Goal: Task Accomplishment & Management: Manage account settings

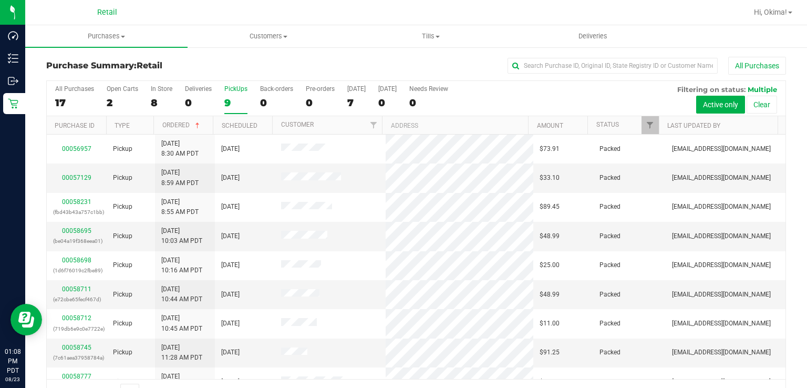
click at [232, 97] on div "9" at bounding box center [235, 103] width 23 height 12
click at [0, 0] on input "PickUps 9" at bounding box center [0, 0] width 0 height 0
click at [237, 101] on div "9" at bounding box center [235, 103] width 23 height 12
click at [0, 0] on input "PickUps 9" at bounding box center [0, 0] width 0 height 0
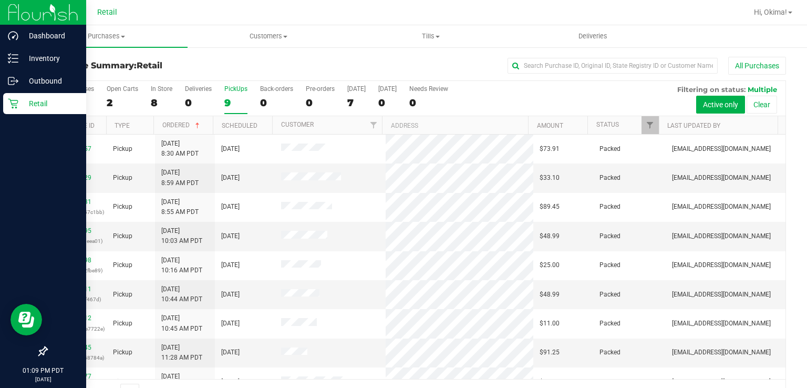
click at [22, 109] on p "Retail" at bounding box center [49, 103] width 63 height 13
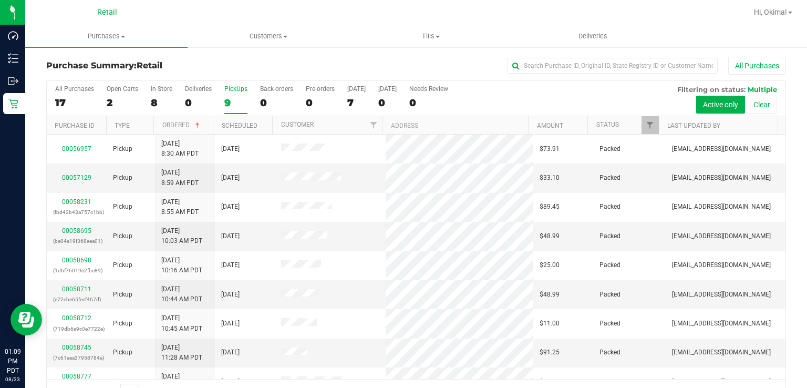
click at [230, 101] on div "9" at bounding box center [235, 103] width 23 height 12
click at [0, 0] on input "PickUps 9" at bounding box center [0, 0] width 0 height 0
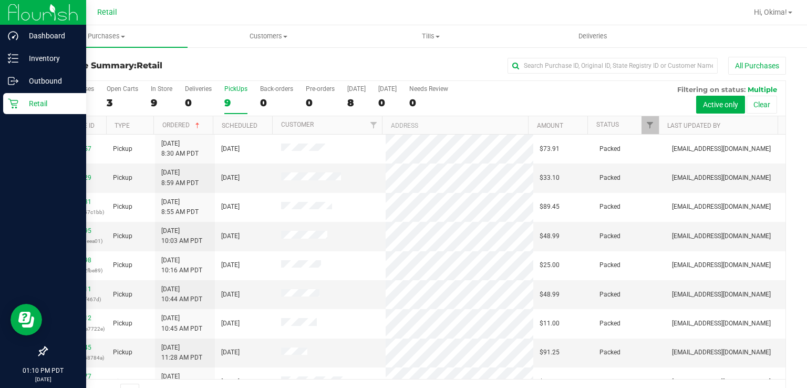
click at [12, 108] on icon at bounding box center [13, 103] width 11 height 11
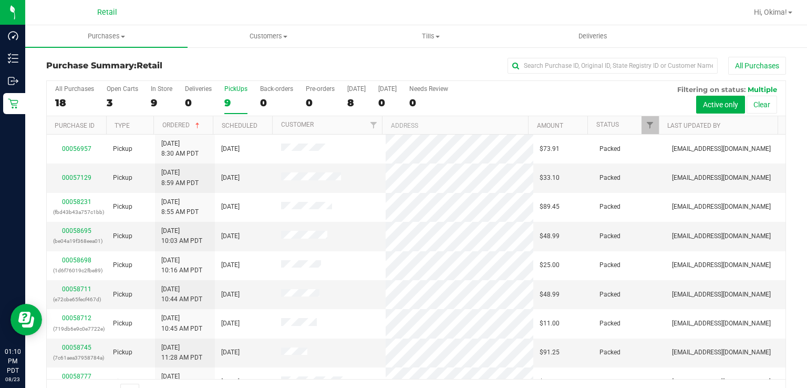
click at [240, 100] on div "9" at bounding box center [235, 103] width 23 height 12
click at [0, 0] on input "PickUps 9" at bounding box center [0, 0] width 0 height 0
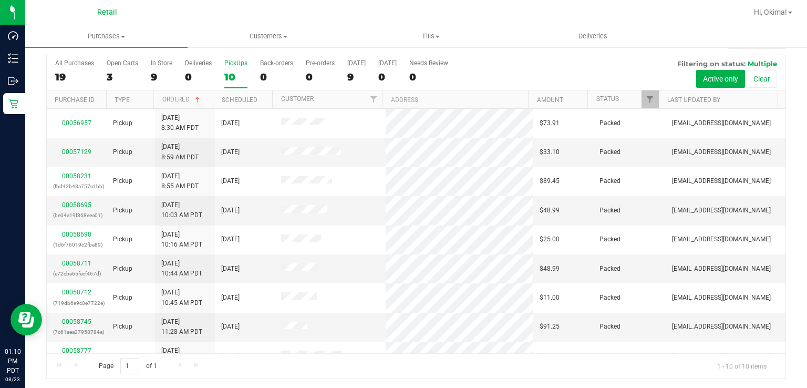
click at [231, 71] on div "10" at bounding box center [235, 77] width 23 height 12
click at [0, 0] on input "PickUps 10" at bounding box center [0, 0] width 0 height 0
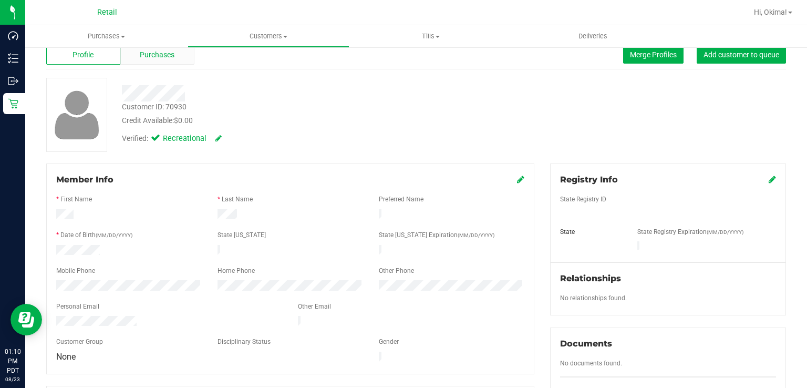
click at [162, 61] on div "Purchases" at bounding box center [157, 55] width 74 height 20
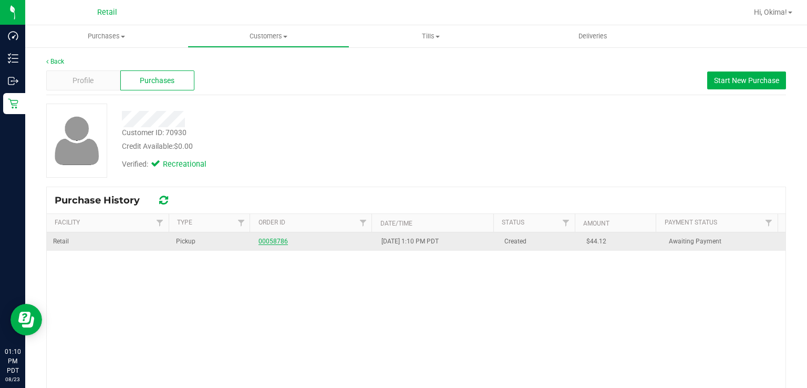
click at [276, 242] on link "00058786" at bounding box center [272, 240] width 29 height 7
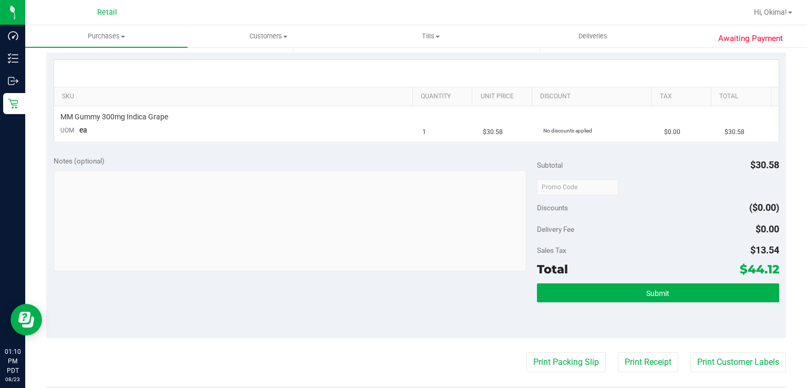
scroll to position [229, 0]
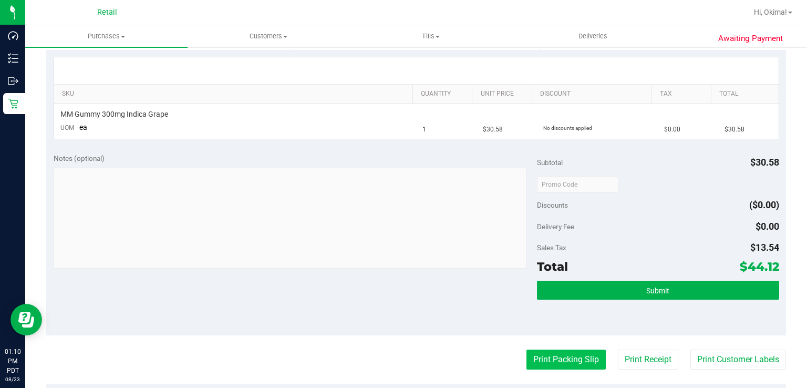
click at [539, 365] on button "Print Packing Slip" at bounding box center [565, 359] width 79 height 20
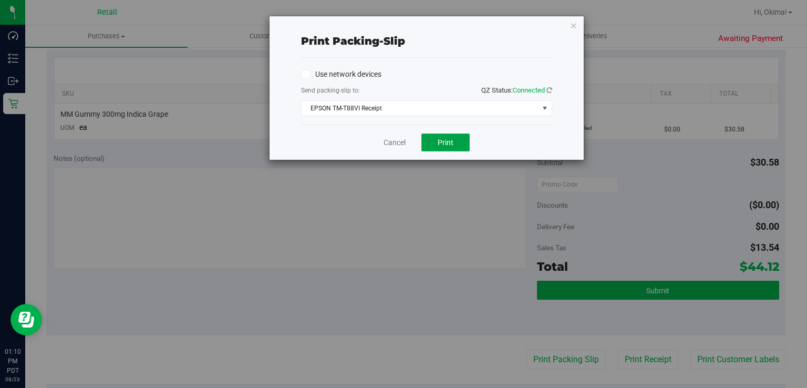
click at [455, 140] on button "Print" at bounding box center [445, 142] width 48 height 18
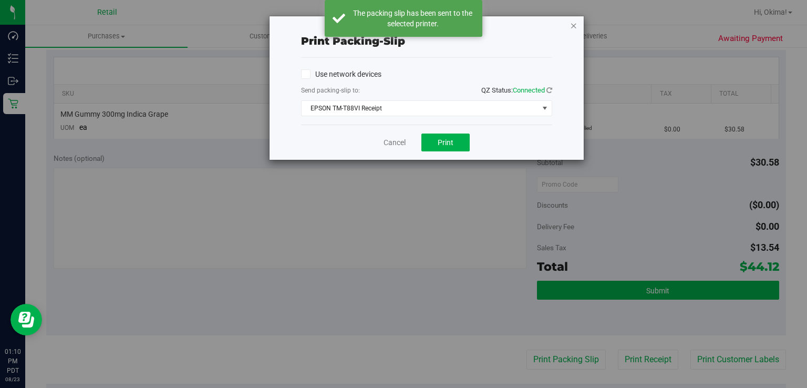
click at [575, 24] on icon "button" at bounding box center [573, 25] width 7 height 13
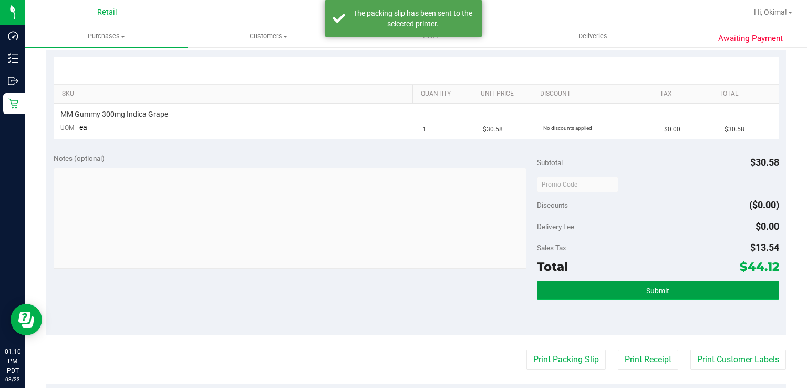
click at [689, 291] on button "Submit" at bounding box center [658, 289] width 242 height 19
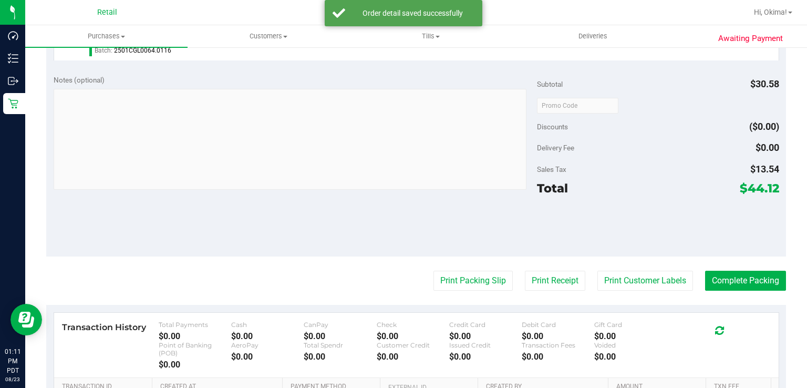
scroll to position [346, 0]
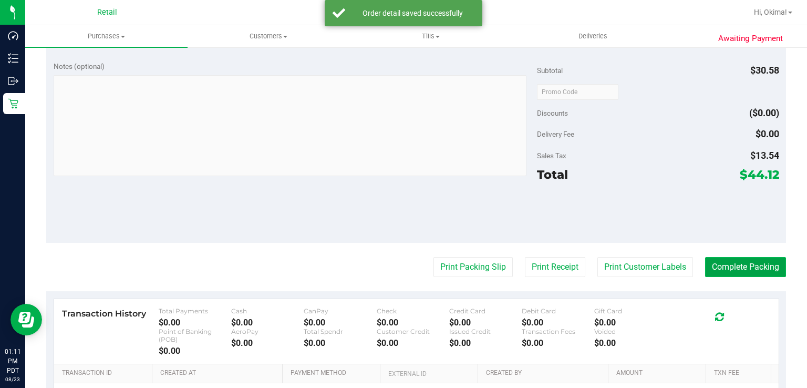
click at [746, 272] on button "Complete Packing" at bounding box center [745, 267] width 81 height 20
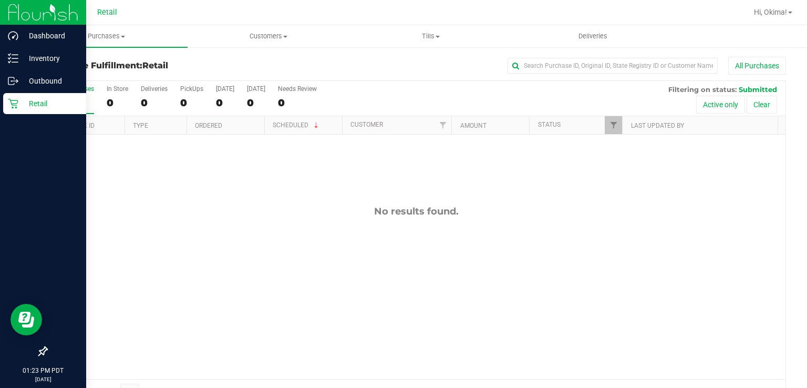
click at [8, 111] on div "Retail" at bounding box center [44, 103] width 83 height 21
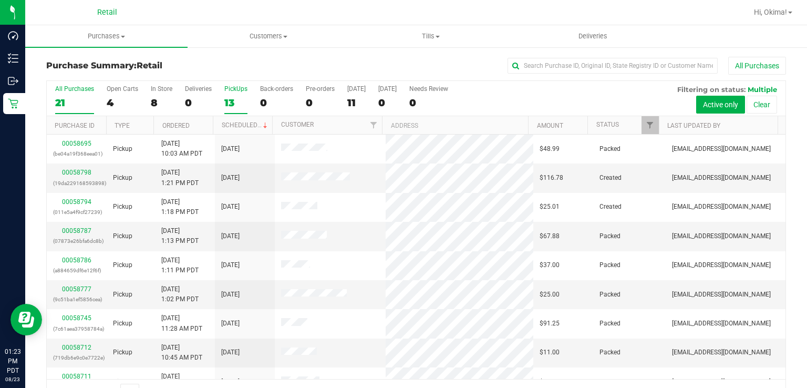
click at [239, 97] on div "13" at bounding box center [235, 103] width 23 height 12
click at [0, 0] on input "PickUps 13" at bounding box center [0, 0] width 0 height 0
click at [180, 122] on link "Ordered" at bounding box center [175, 125] width 27 height 7
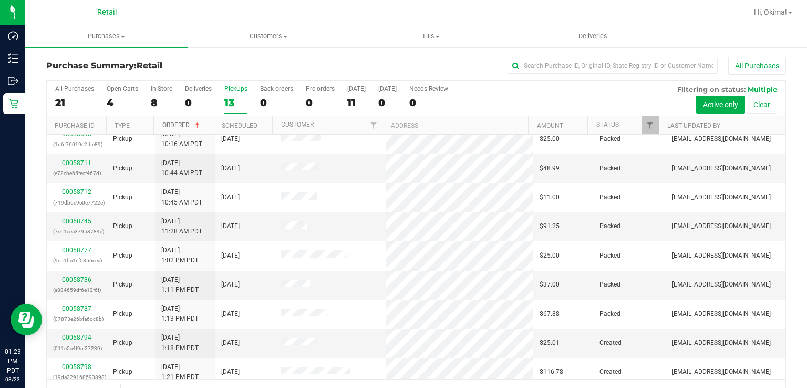
scroll to position [132, 0]
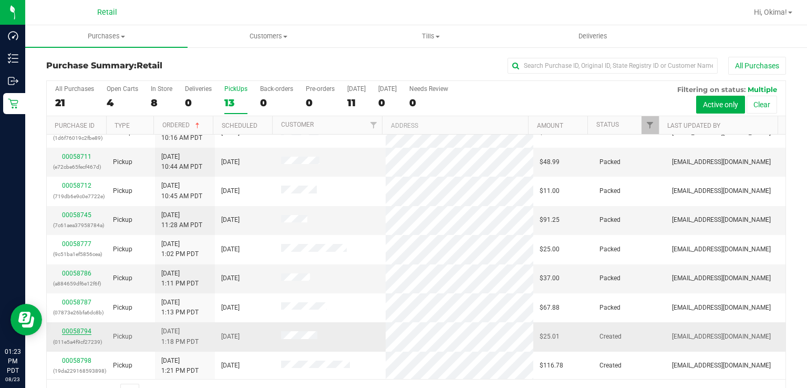
click at [74, 327] on link "00058794" at bounding box center [76, 330] width 29 height 7
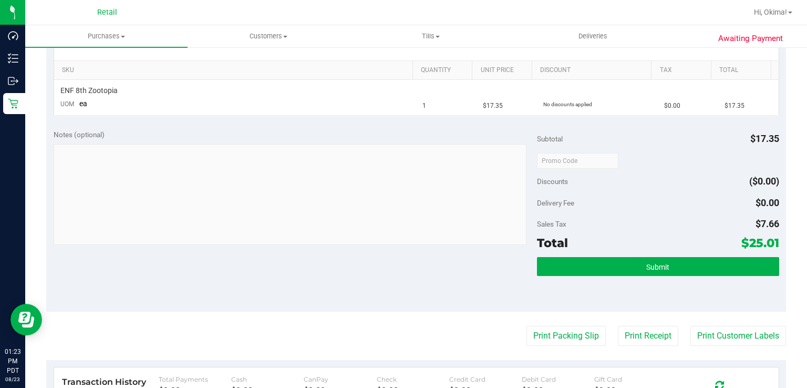
scroll to position [290, 0]
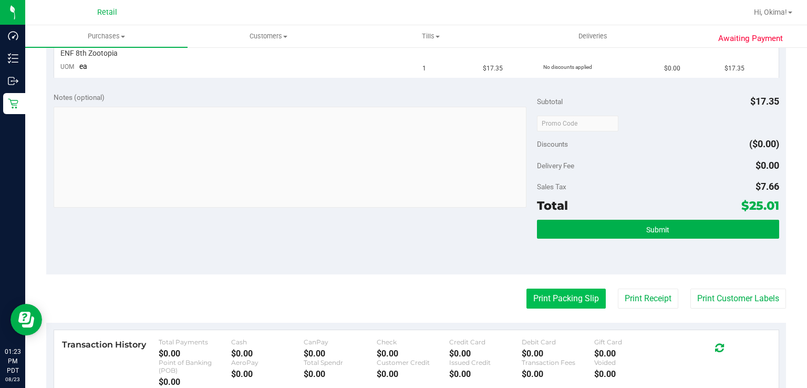
click at [548, 298] on button "Print Packing Slip" at bounding box center [565, 298] width 79 height 20
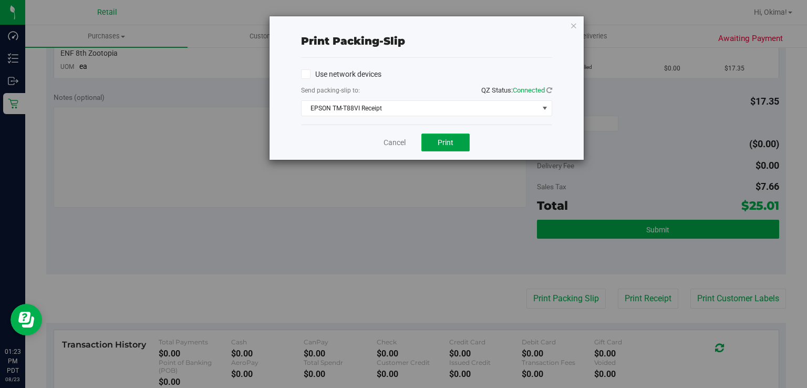
click at [451, 141] on span "Print" at bounding box center [446, 142] width 16 height 8
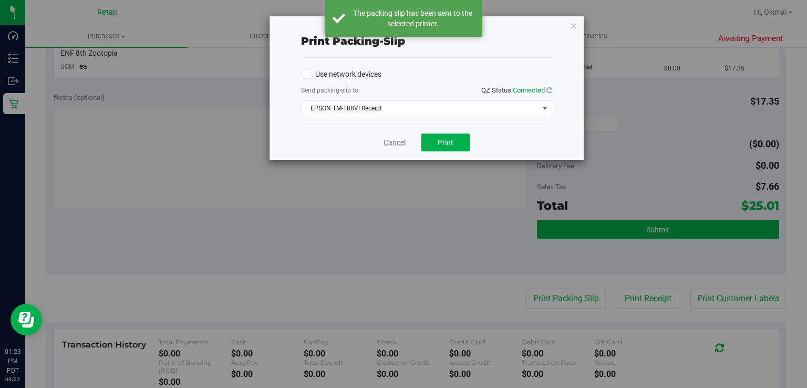
click at [384, 143] on link "Cancel" at bounding box center [394, 142] width 22 height 11
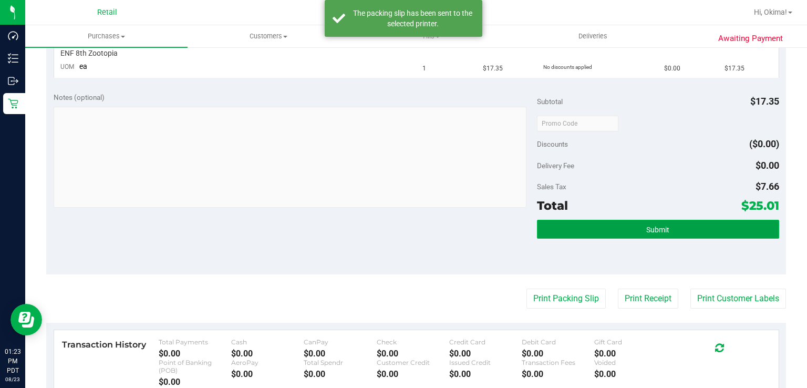
click at [663, 235] on button "Submit" at bounding box center [658, 229] width 242 height 19
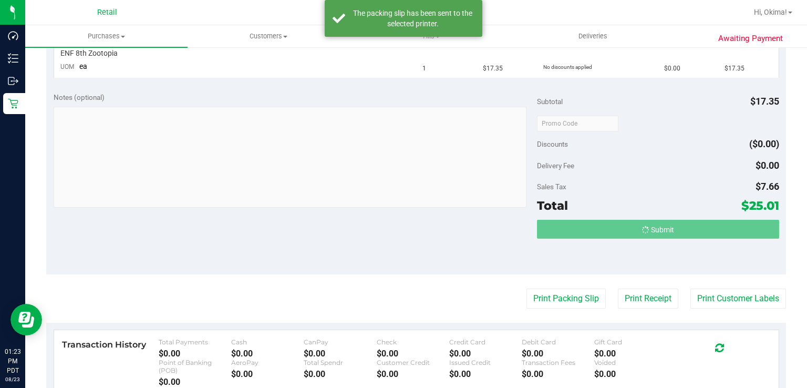
scroll to position [291, 0]
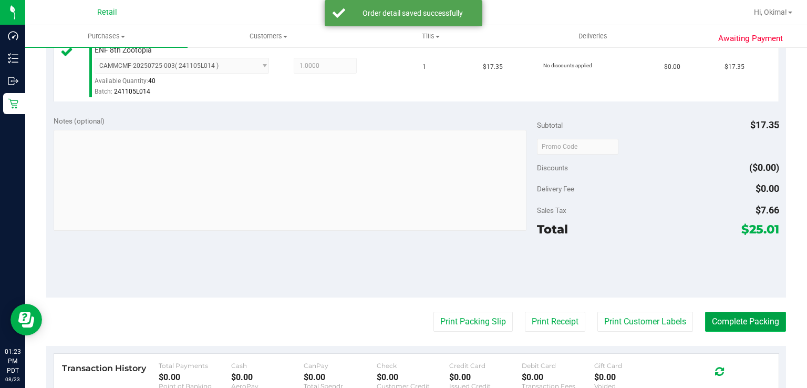
click at [751, 319] on button "Complete Packing" at bounding box center [745, 321] width 81 height 20
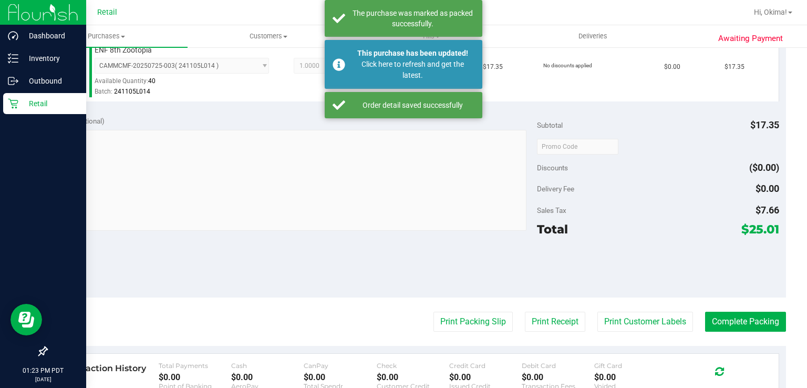
click at [9, 109] on div "Retail" at bounding box center [44, 103] width 83 height 21
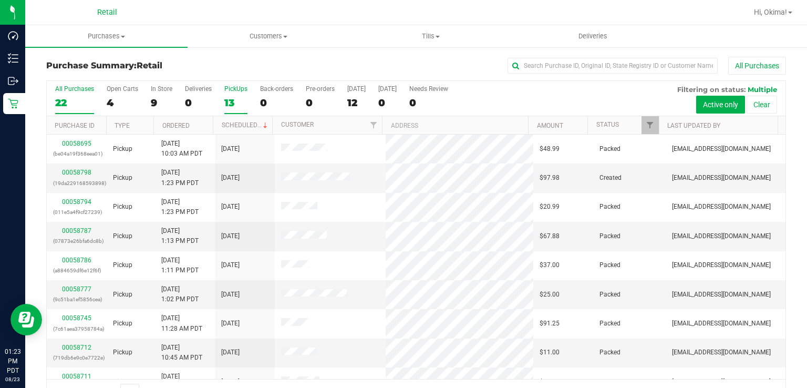
click at [231, 105] on div "13" at bounding box center [235, 103] width 23 height 12
click at [0, 0] on input "PickUps 13" at bounding box center [0, 0] width 0 height 0
click at [184, 124] on link "Ordered" at bounding box center [175, 125] width 27 height 7
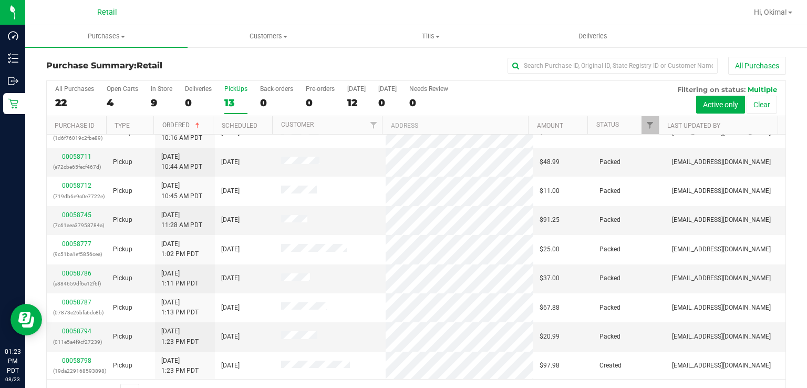
scroll to position [26, 0]
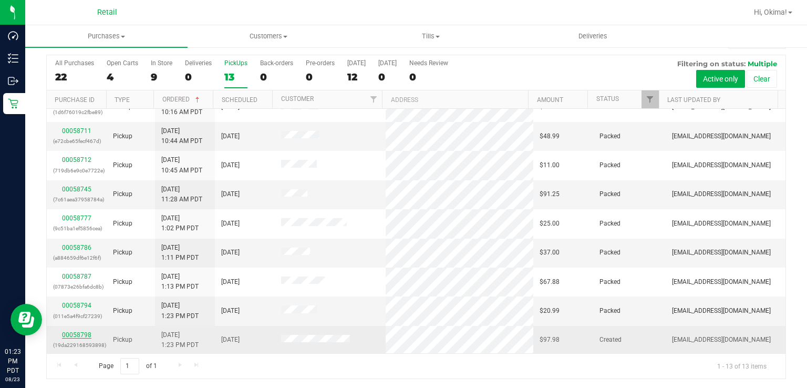
click at [69, 332] on link "00058798" at bounding box center [76, 334] width 29 height 7
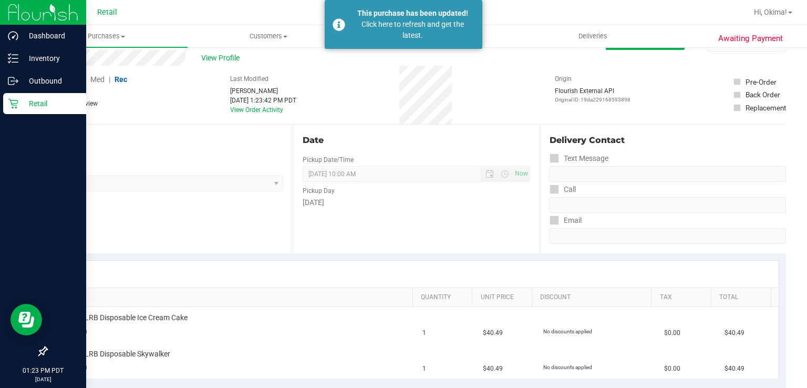
click at [19, 109] on p "Retail" at bounding box center [49, 103] width 63 height 13
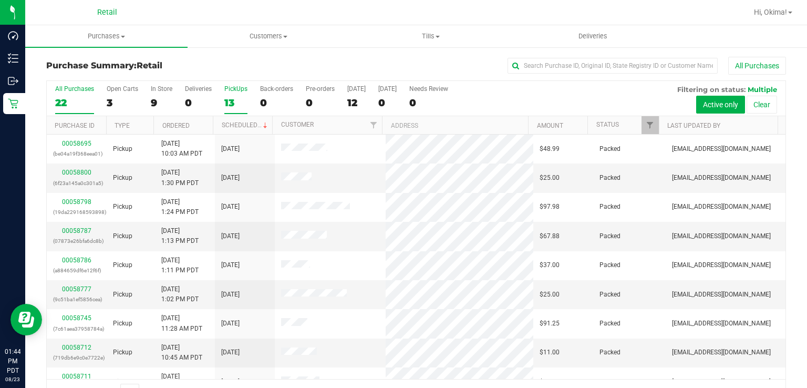
click at [231, 102] on div "13" at bounding box center [235, 103] width 23 height 12
click at [0, 0] on input "PickUps 13" at bounding box center [0, 0] width 0 height 0
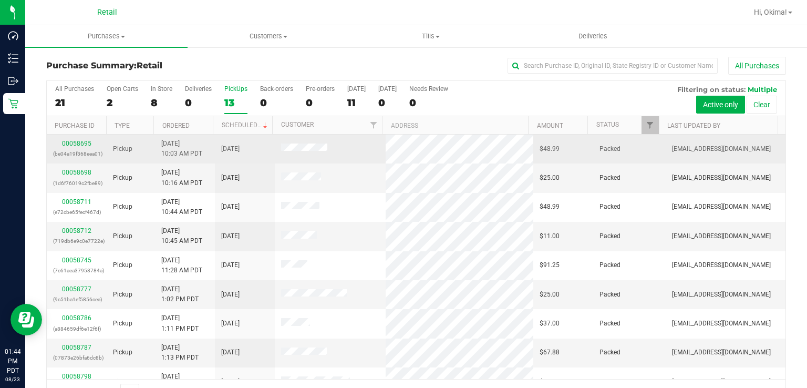
click at [184, 137] on td "[DATE] 10:03 AM PDT" at bounding box center [185, 148] width 60 height 29
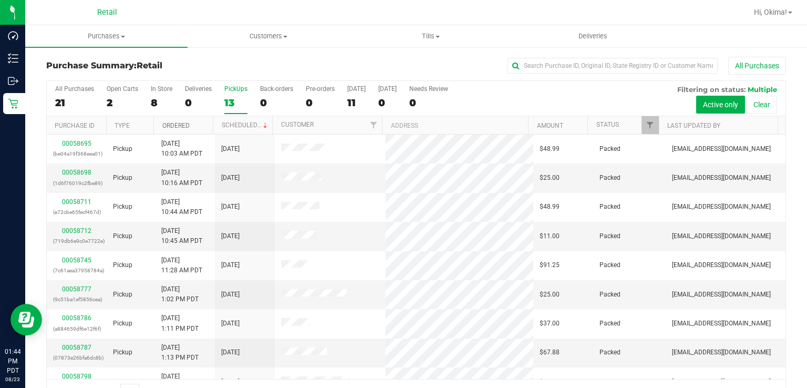
click at [187, 124] on link "Ordered" at bounding box center [175, 125] width 27 height 7
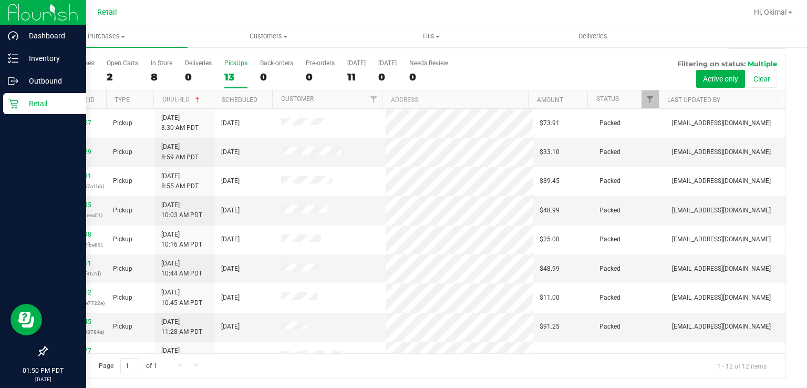
click at [21, 102] on p "Retail" at bounding box center [49, 103] width 63 height 13
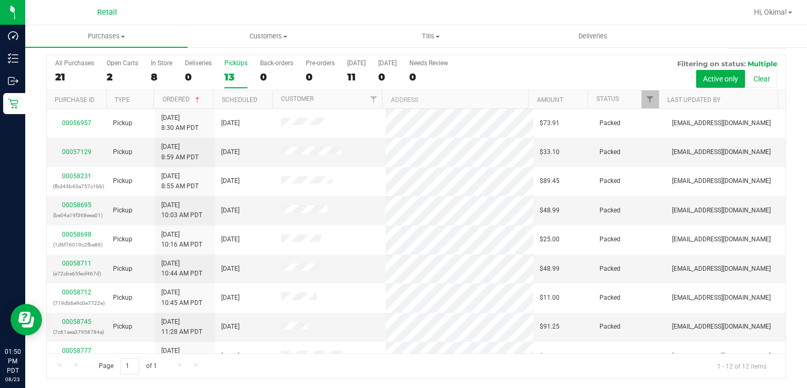
click at [241, 63] on div "PickUps" at bounding box center [235, 62] width 23 height 7
click at [0, 0] on input "PickUps 13" at bounding box center [0, 0] width 0 height 0
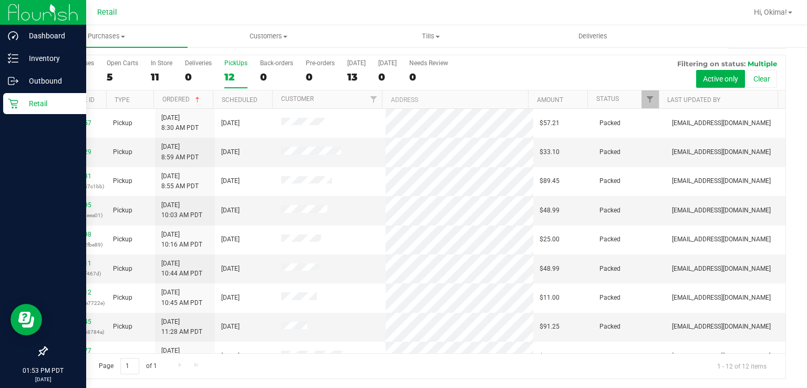
click at [6, 109] on div "Retail" at bounding box center [44, 103] width 83 height 21
click at [27, 107] on p "Retail" at bounding box center [49, 103] width 63 height 13
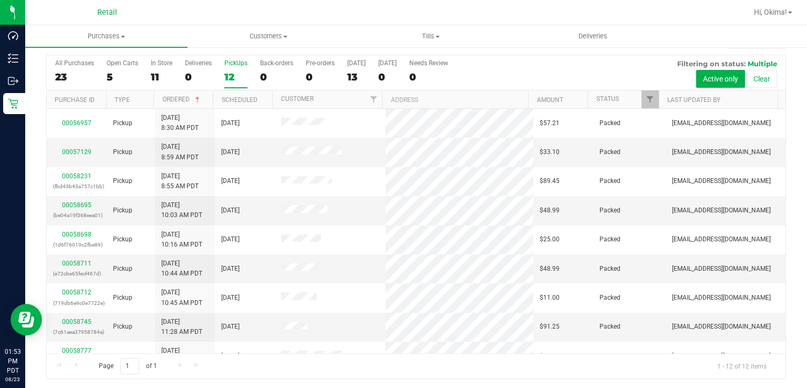
click at [230, 80] on div "12" at bounding box center [235, 77] width 23 height 12
click at [0, 0] on input "PickUps 12" at bounding box center [0, 0] width 0 height 0
click at [231, 60] on div "PickUps" at bounding box center [235, 62] width 23 height 7
click at [0, 0] on input "PickUps 12" at bounding box center [0, 0] width 0 height 0
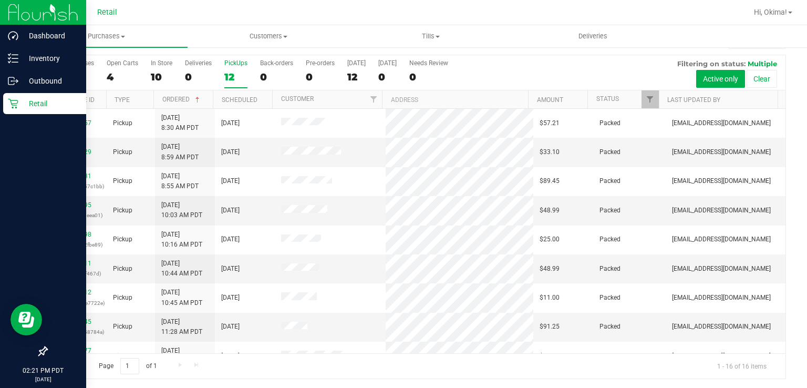
click at [22, 107] on p "Retail" at bounding box center [49, 103] width 63 height 13
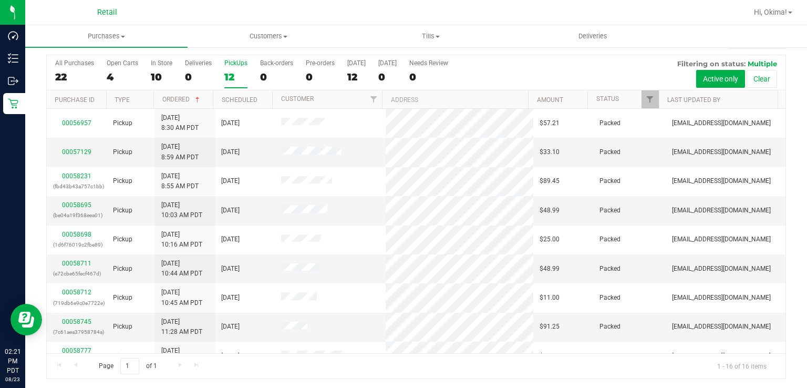
click at [237, 78] on div "12" at bounding box center [235, 77] width 23 height 12
click at [0, 0] on input "PickUps 12" at bounding box center [0, 0] width 0 height 0
